Goal: Information Seeking & Learning: Learn about a topic

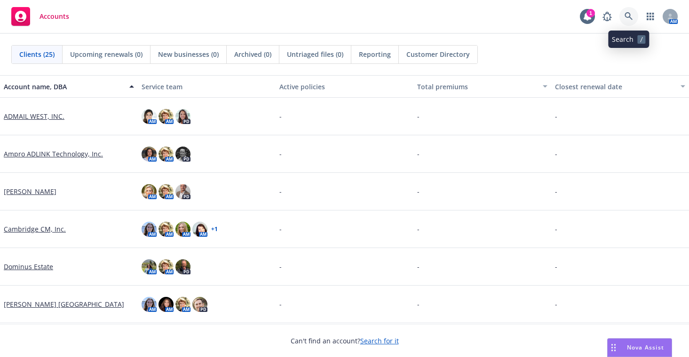
click at [624, 18] on link at bounding box center [628, 16] width 19 height 19
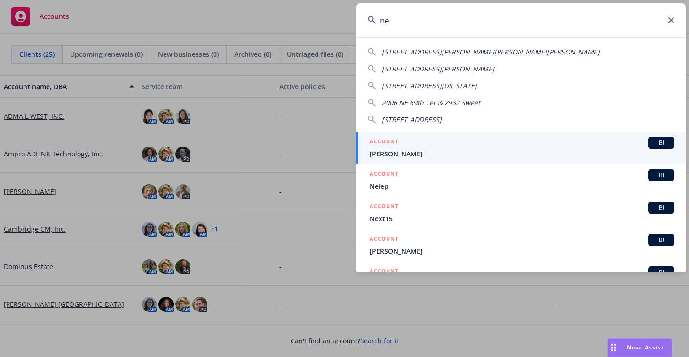
type input "n"
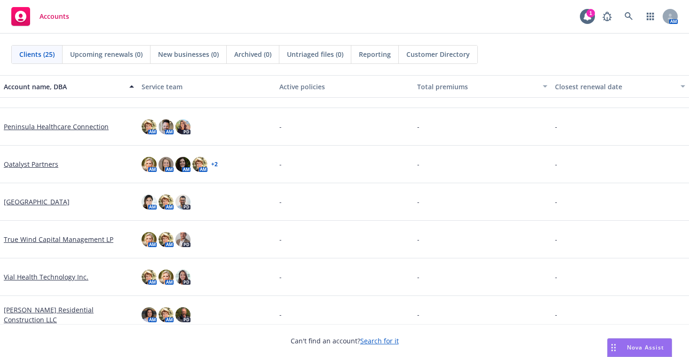
scroll to position [705, 0]
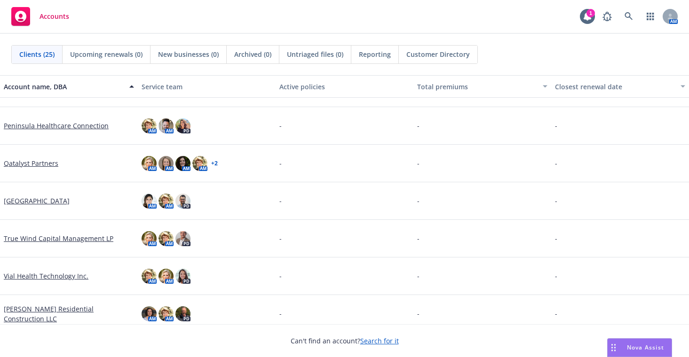
click at [67, 238] on link "True Wind Capital Management LP" at bounding box center [59, 239] width 110 height 10
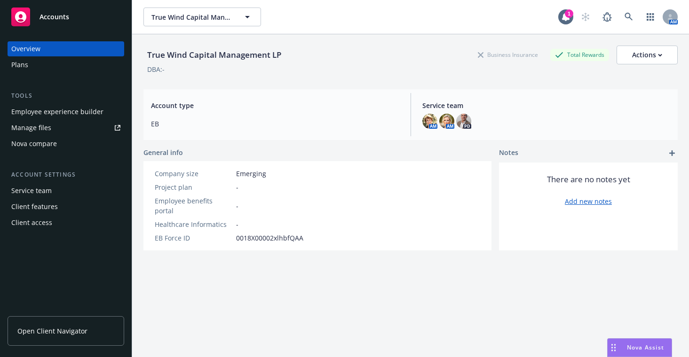
click at [25, 64] on div "Plans" at bounding box center [19, 64] width 17 height 15
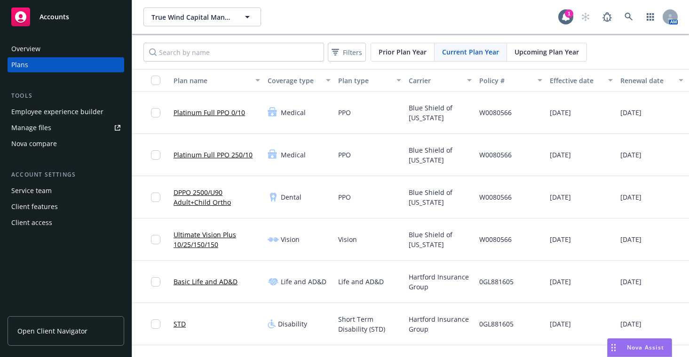
click at [188, 112] on link "Platinum Full PPO 0/10" at bounding box center [208, 113] width 71 height 10
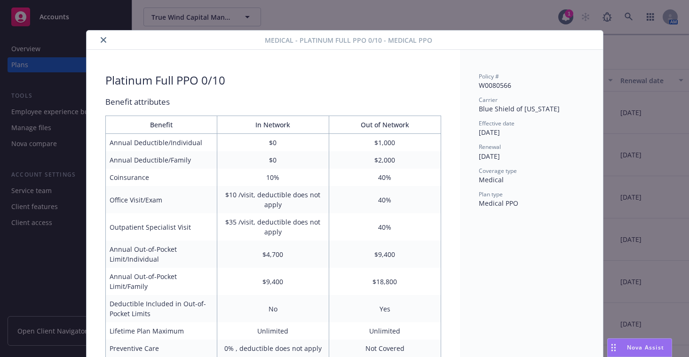
scroll to position [28, 0]
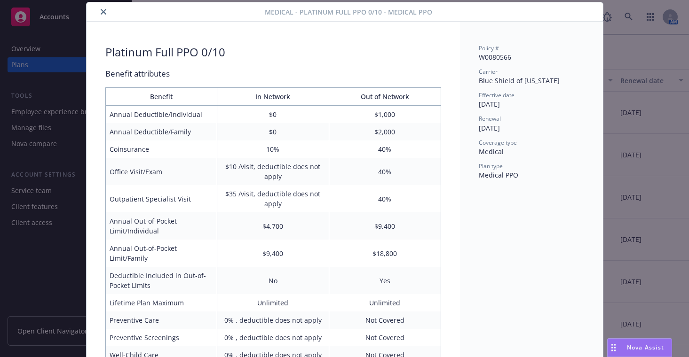
click at [101, 12] on icon "close" at bounding box center [104, 12] width 6 height 6
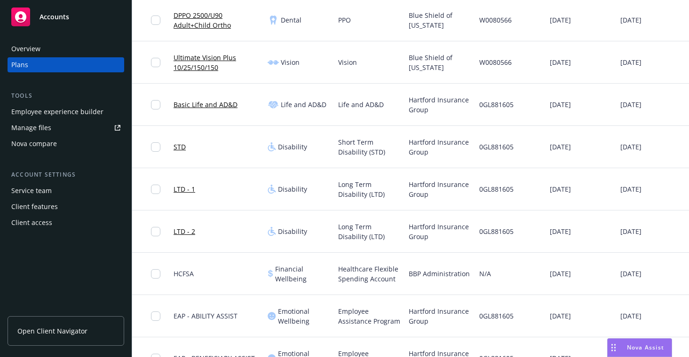
scroll to position [249, 0]
